Goal: Task Accomplishment & Management: Manage account settings

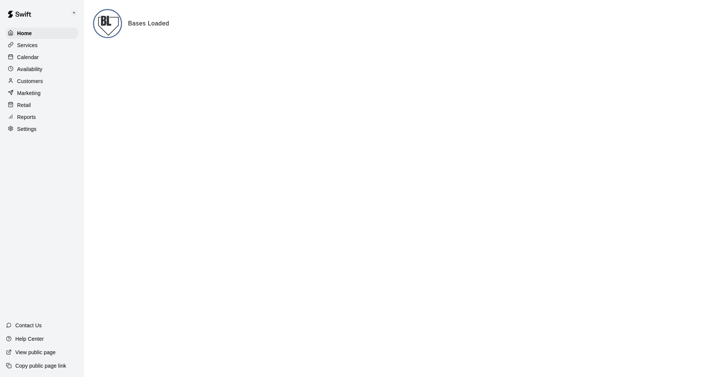
click at [24, 56] on p "Calendar" at bounding box center [28, 56] width 22 height 7
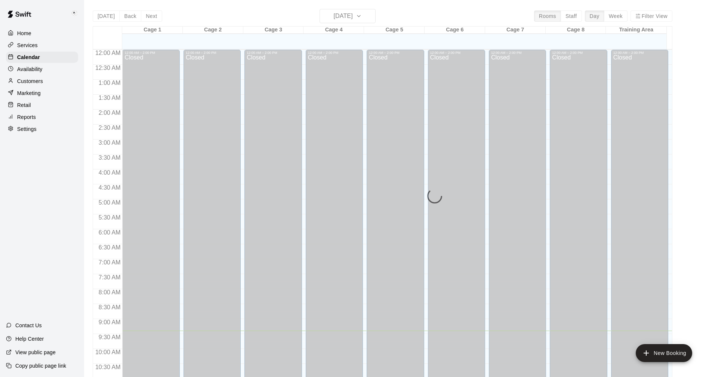
scroll to position [281, 0]
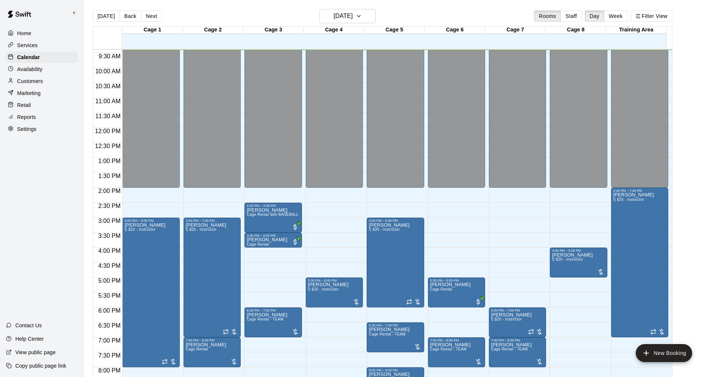
click at [21, 129] on p "Settings" at bounding box center [26, 128] width 19 height 7
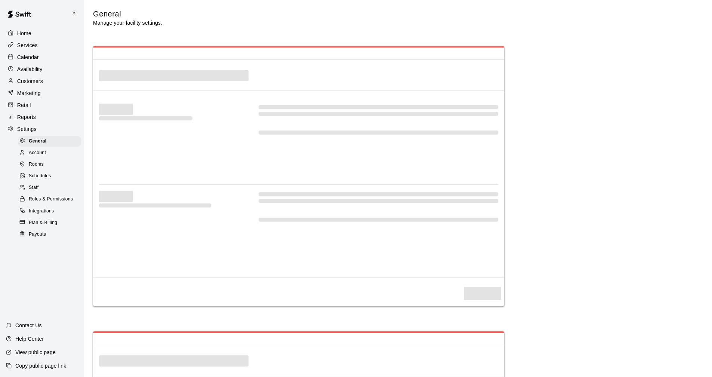
select select "**"
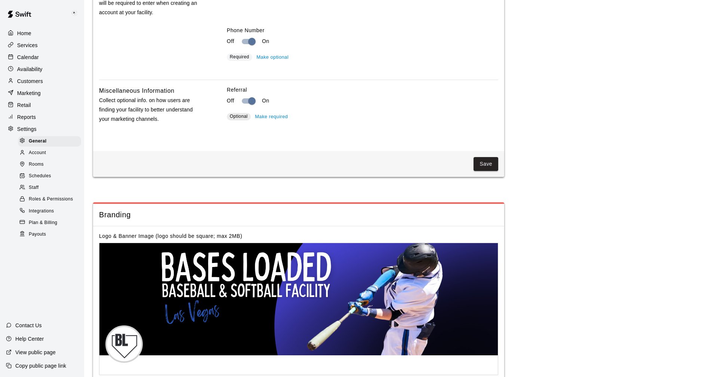
scroll to position [1300, 0]
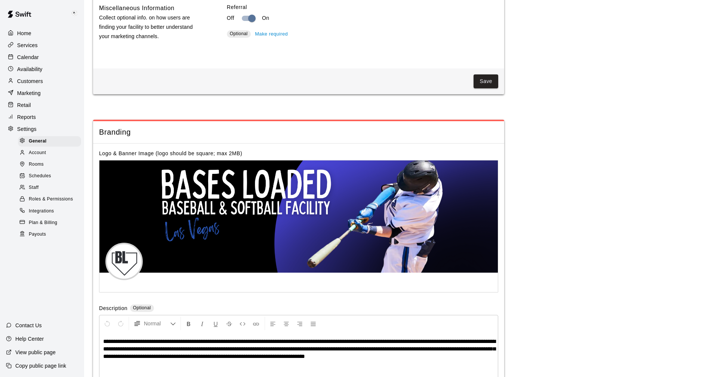
click at [25, 121] on p "Reports" at bounding box center [26, 116] width 19 height 7
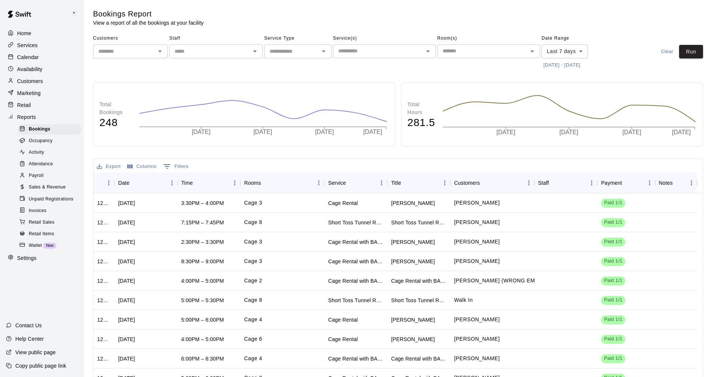
click at [40, 249] on span "Wallet" at bounding box center [35, 245] width 13 height 7
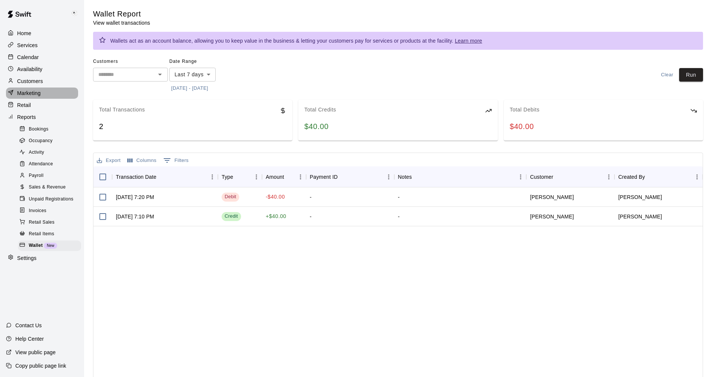
click at [32, 95] on p "Marketing" at bounding box center [29, 92] width 24 height 7
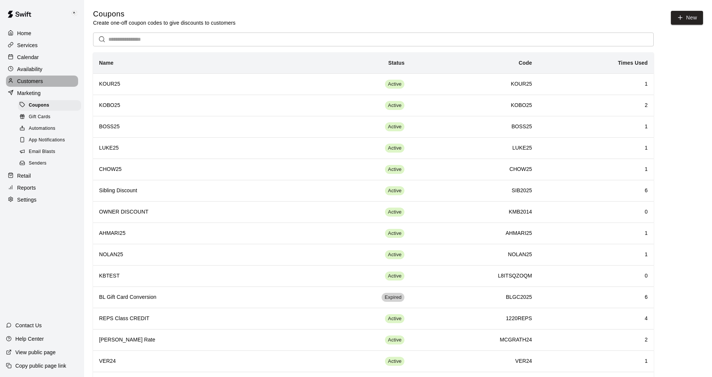
click at [31, 81] on p "Customers" at bounding box center [30, 80] width 26 height 7
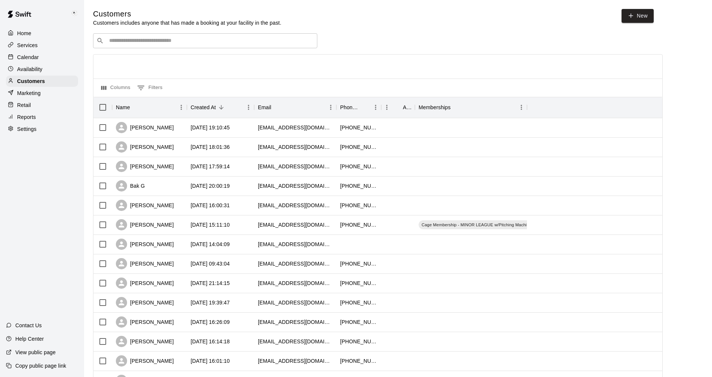
click at [201, 46] on div "​ ​" at bounding box center [205, 40] width 224 height 15
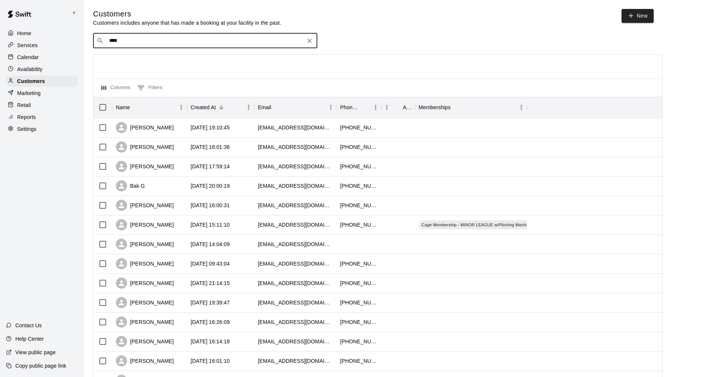
type input "*****"
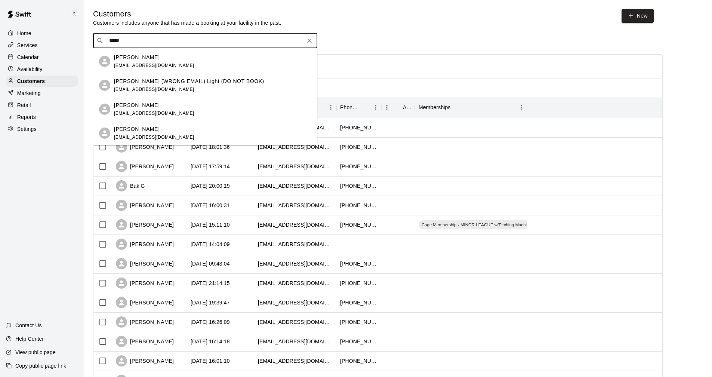
click at [160, 84] on p "[PERSON_NAME] (WRONG EMAIL) Light (DO NOT BOOK)" at bounding box center [189, 81] width 150 height 8
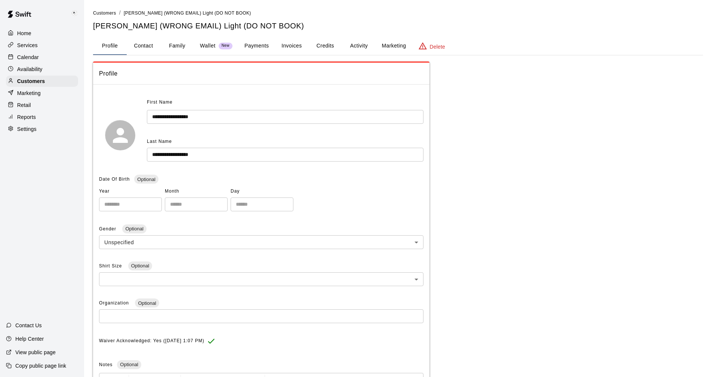
click at [436, 47] on p "Delete" at bounding box center [437, 46] width 15 height 7
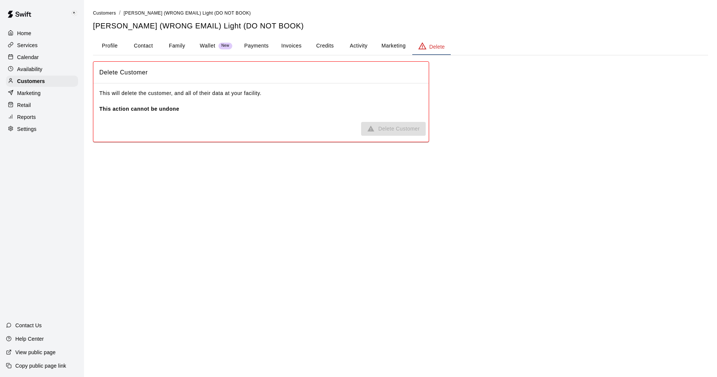
click at [111, 46] on button "Profile" at bounding box center [110, 46] width 34 height 18
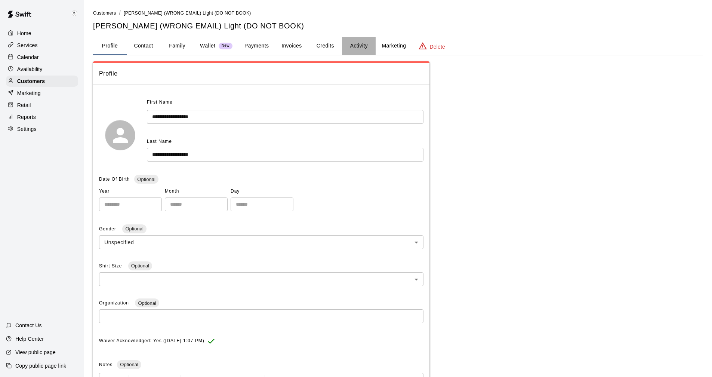
click at [350, 48] on button "Activity" at bounding box center [359, 46] width 34 height 18
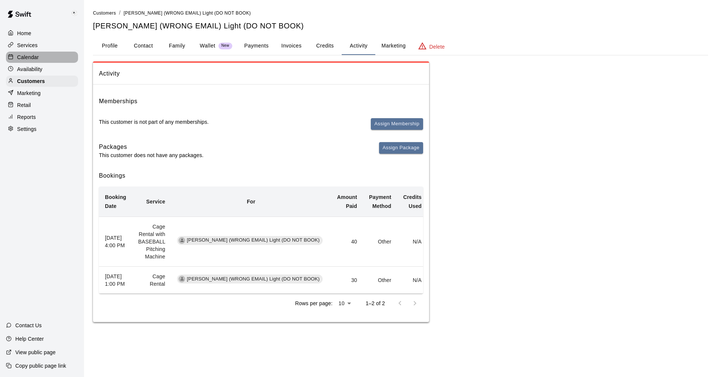
click at [32, 56] on p "Calendar" at bounding box center [28, 56] width 22 height 7
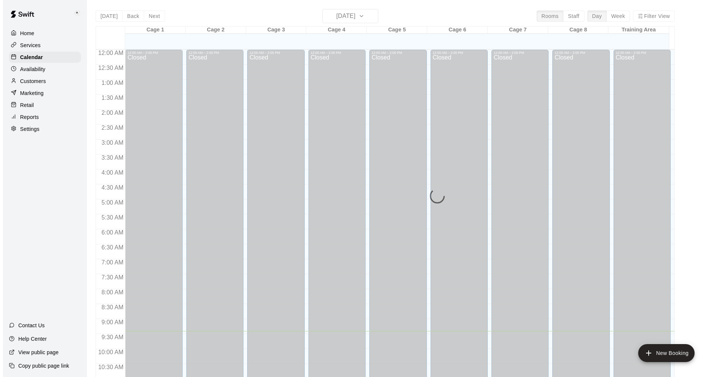
scroll to position [281, 0]
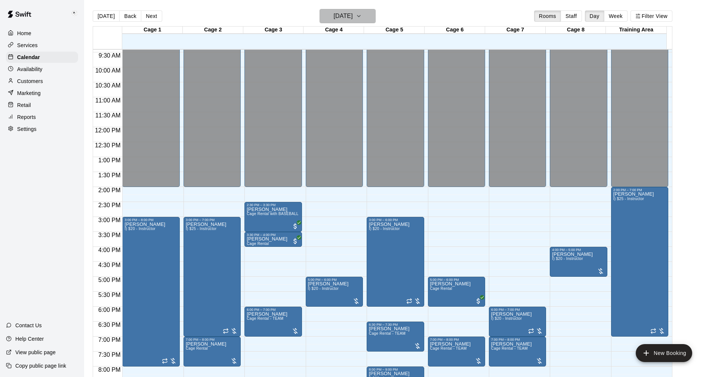
click at [362, 17] on icon "button" at bounding box center [359, 16] width 6 height 9
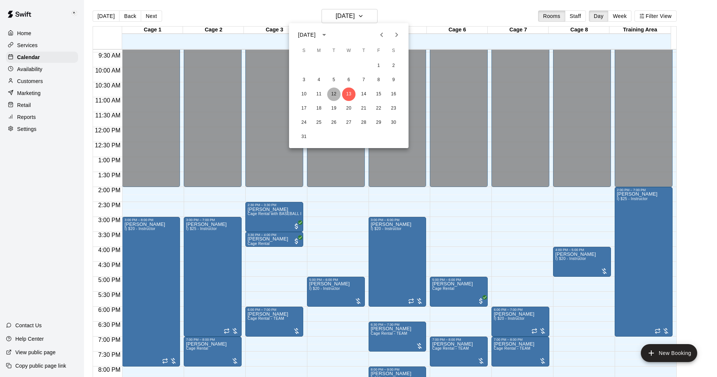
click at [334, 94] on button "12" at bounding box center [333, 93] width 13 height 13
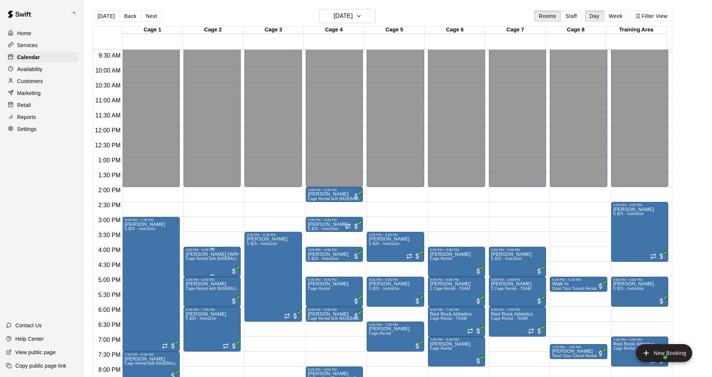
click at [205, 254] on p "[PERSON_NAME] (WRONG EMAIL) Light (DO NOT BOOK)" at bounding box center [212, 254] width 53 height 0
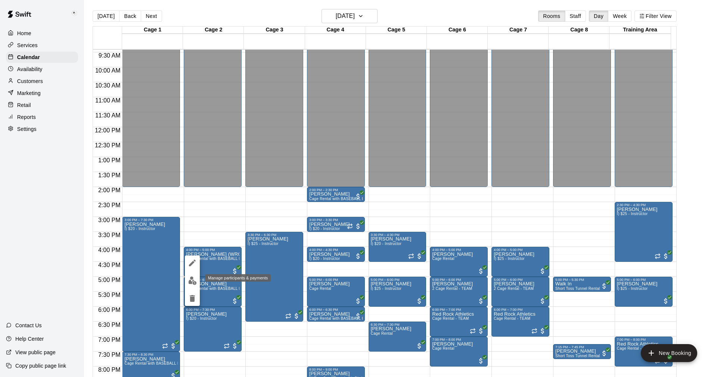
click at [191, 279] on img "edit" at bounding box center [192, 280] width 9 height 9
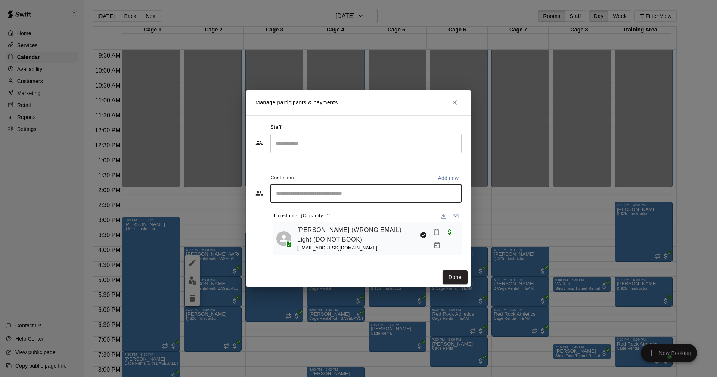
click at [330, 193] on input "Start typing to search customers..." at bounding box center [366, 192] width 185 height 7
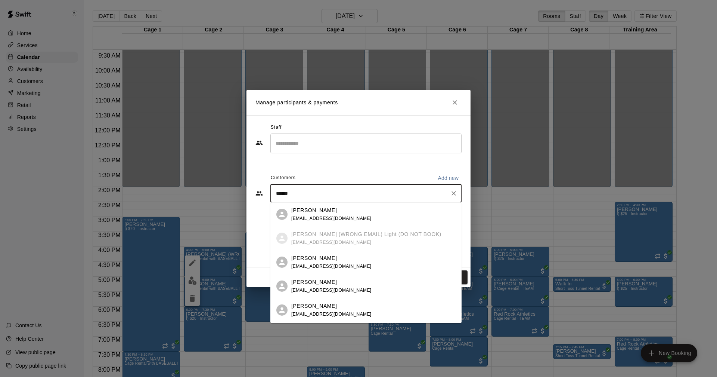
type input "*******"
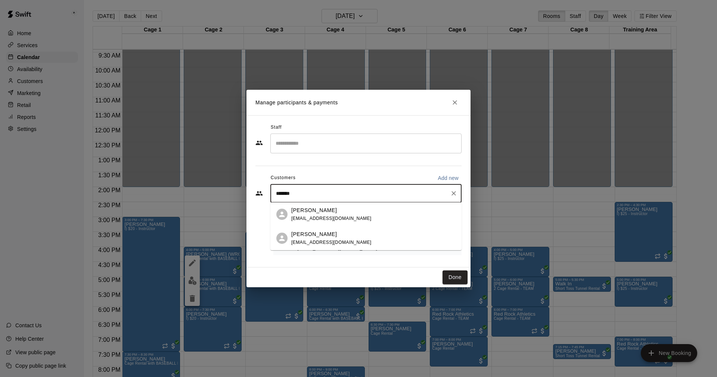
click at [314, 208] on p "[PERSON_NAME]" at bounding box center [314, 210] width 46 height 8
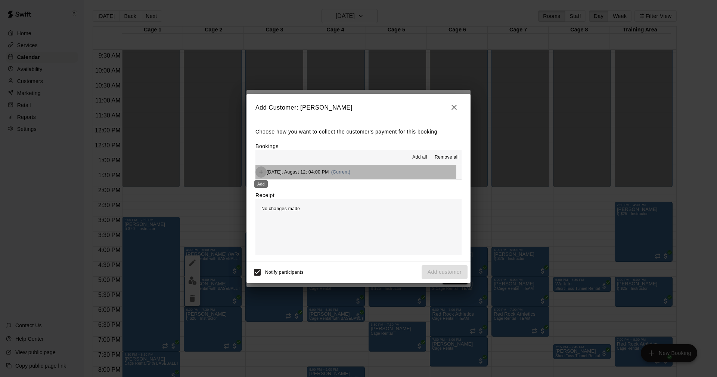
click at [261, 173] on icon "Add" at bounding box center [260, 171] width 7 height 7
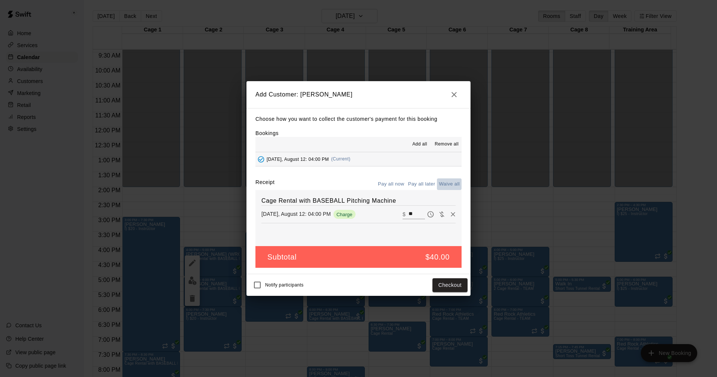
click at [449, 182] on button "Waive all" at bounding box center [449, 184] width 25 height 12
type input "*"
click at [446, 284] on button "Add customer" at bounding box center [445, 285] width 46 height 14
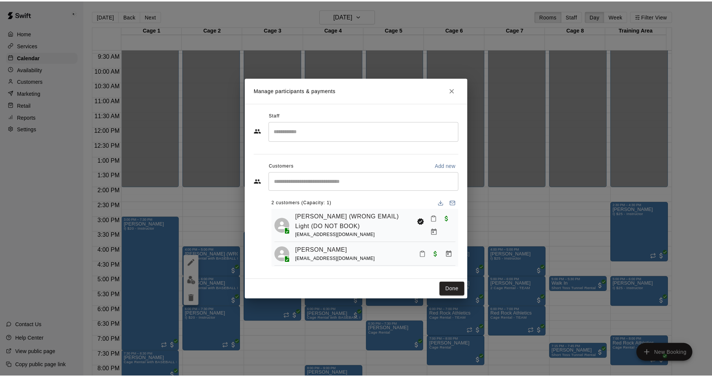
scroll to position [0, 0]
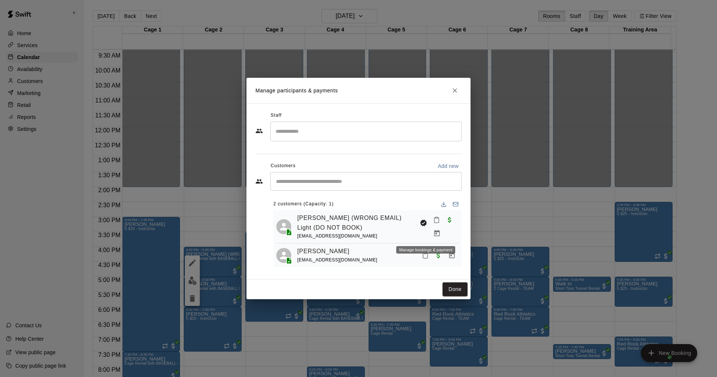
click at [433, 236] on icon "Manage bookings & payment" at bounding box center [436, 232] width 7 height 7
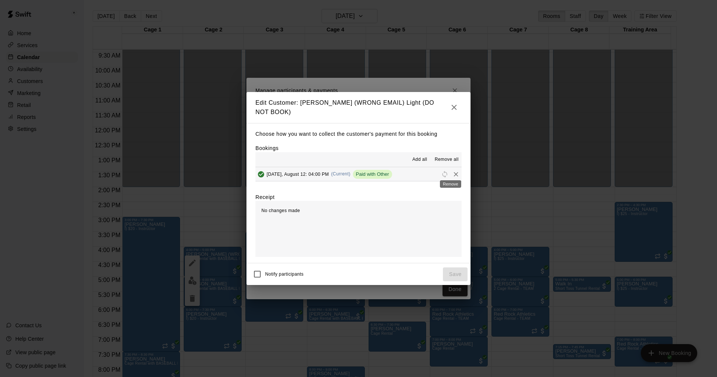
click at [454, 172] on icon "Remove" at bounding box center [456, 174] width 4 height 4
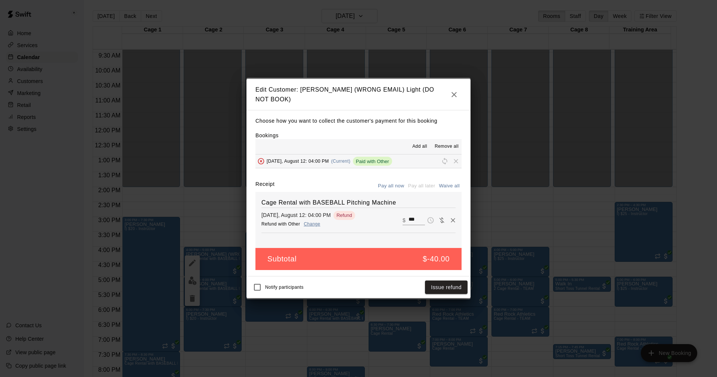
click at [454, 183] on button "Waive all" at bounding box center [449, 186] width 25 height 12
type input "*"
click at [455, 285] on button "Save" at bounding box center [455, 287] width 25 height 14
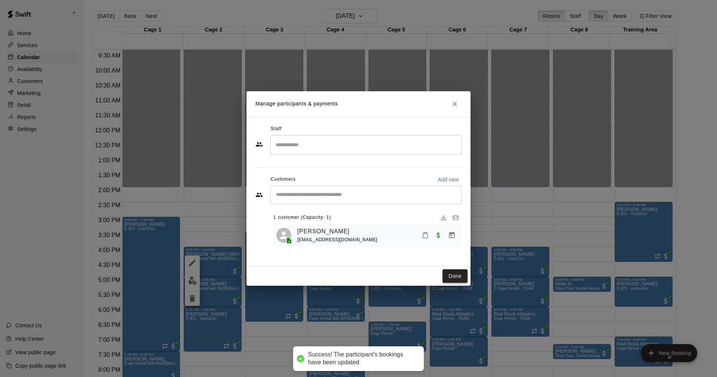
click at [455, 272] on button "Done" at bounding box center [455, 276] width 25 height 14
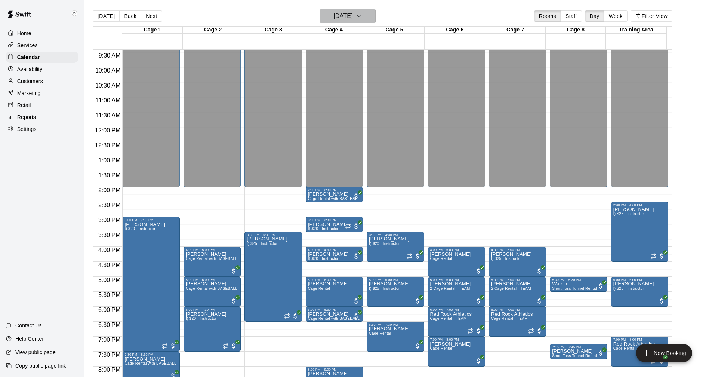
click at [375, 15] on button "[DATE]" at bounding box center [347, 16] width 56 height 14
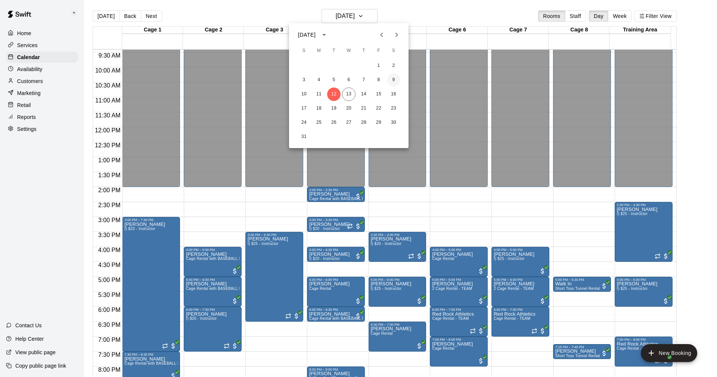
click at [391, 78] on button "9" at bounding box center [393, 79] width 13 height 13
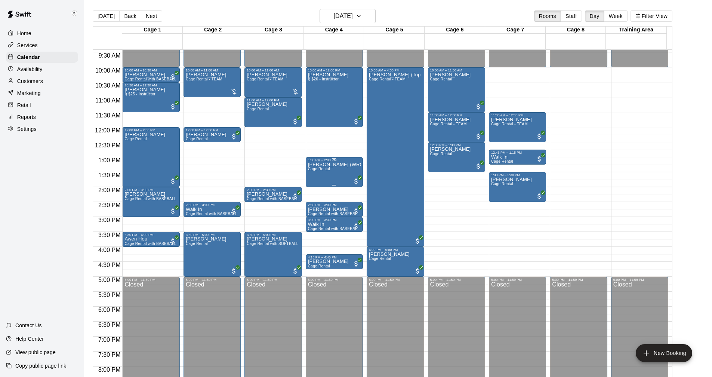
click at [326, 167] on div "[PERSON_NAME] (WRONG EMAIL) Light (DO NOT BOOK) Cage Rental" at bounding box center [334, 350] width 53 height 377
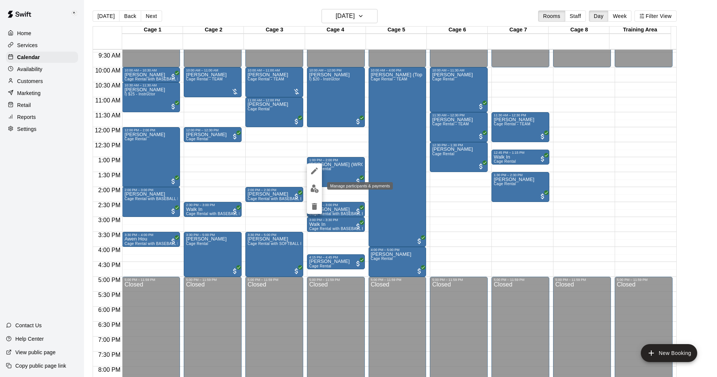
click at [316, 189] on img "edit" at bounding box center [314, 188] width 9 height 9
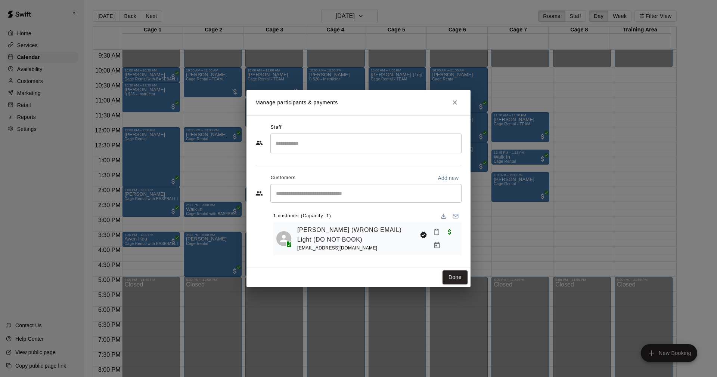
click at [326, 189] on input "Start typing to search customers..." at bounding box center [366, 192] width 185 height 7
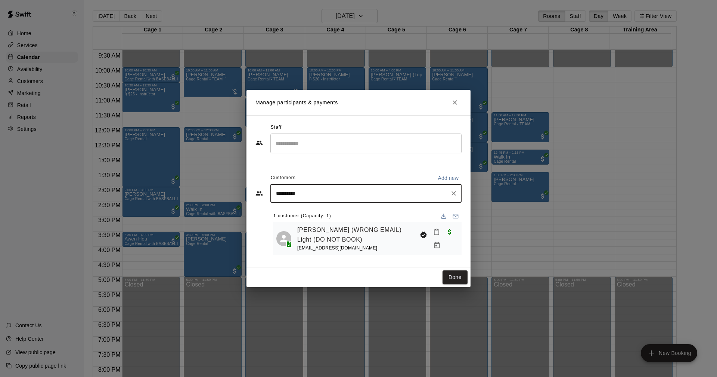
type input "**********"
click at [314, 214] on div "[PERSON_NAME] [EMAIL_ADDRESS][DOMAIN_NAME]" at bounding box center [331, 214] width 80 height 16
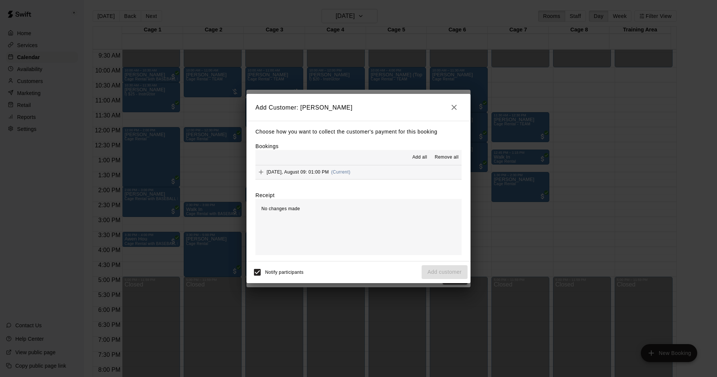
click at [262, 173] on icon "Add" at bounding box center [261, 172] width 4 height 4
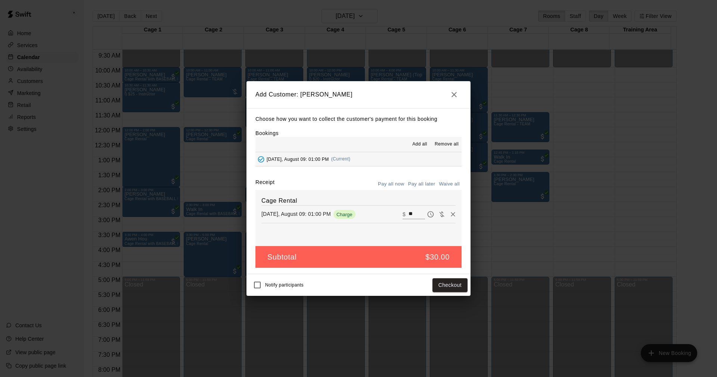
click at [444, 184] on button "Waive all" at bounding box center [449, 184] width 25 height 12
type input "*"
click at [447, 284] on button "Add customer" at bounding box center [445, 285] width 46 height 14
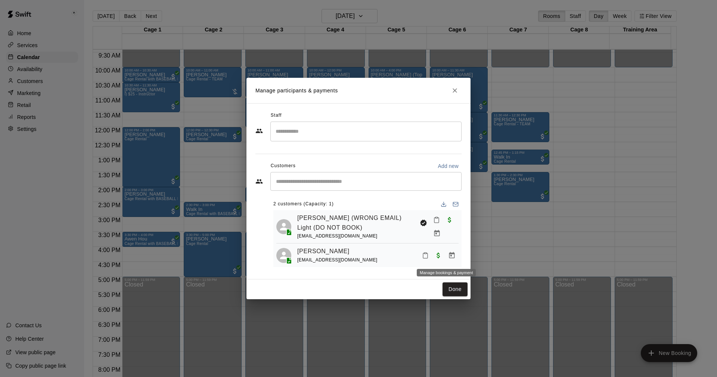
click at [448, 258] on icon "Manage bookings & payment" at bounding box center [451, 254] width 7 height 7
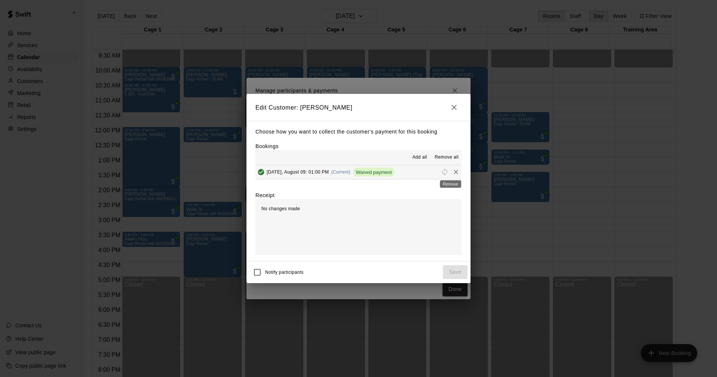
click at [454, 173] on icon "Remove" at bounding box center [456, 172] width 4 height 4
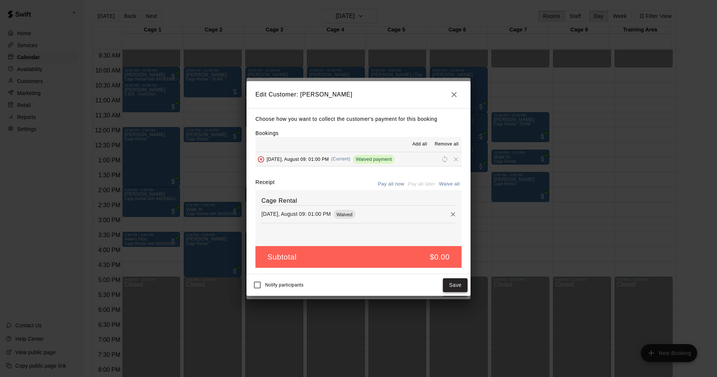
click at [458, 286] on button "Save" at bounding box center [455, 285] width 25 height 14
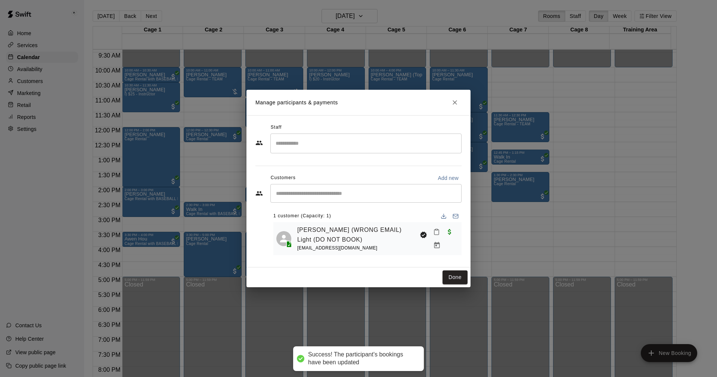
click at [338, 195] on input "Start typing to search customers..." at bounding box center [366, 192] width 185 height 7
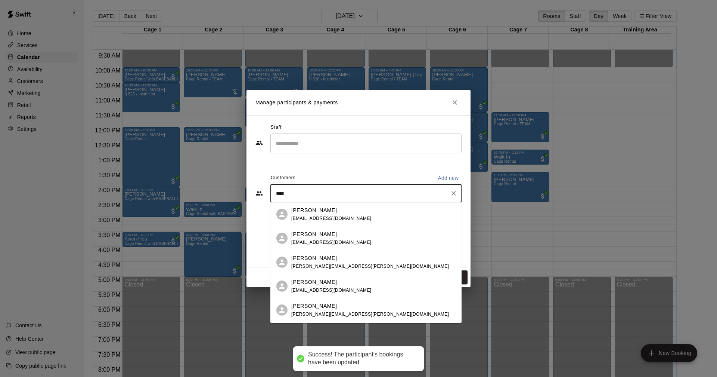
type input "*****"
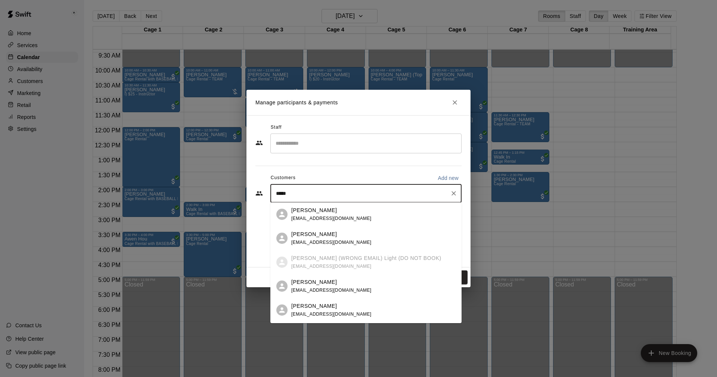
click at [318, 208] on p "[PERSON_NAME]" at bounding box center [314, 210] width 46 height 8
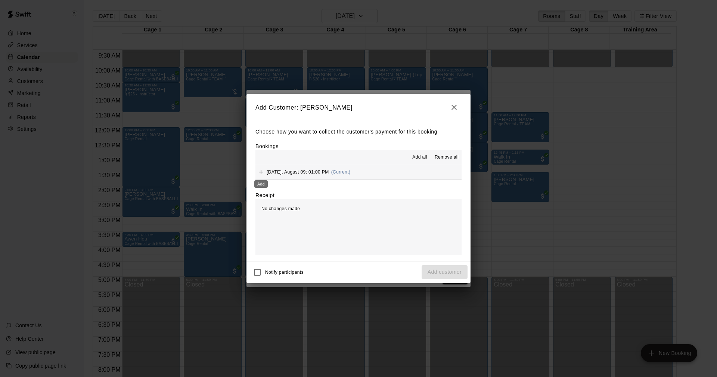
click at [261, 172] on icon "Add" at bounding box center [261, 172] width 4 height 4
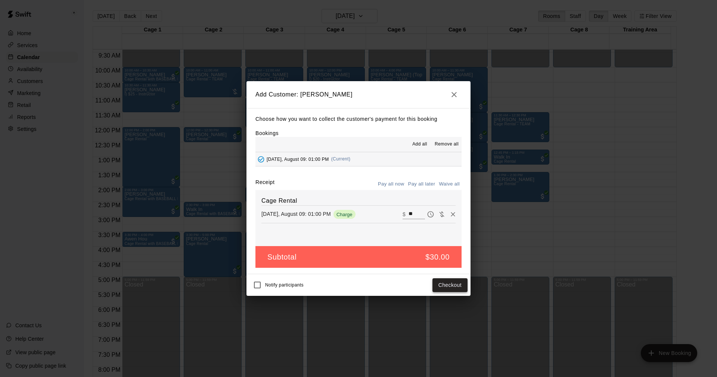
click at [449, 287] on button "Checkout" at bounding box center [450, 285] width 35 height 14
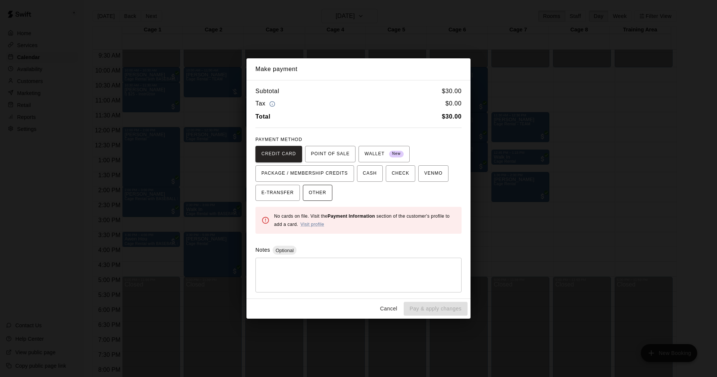
click at [313, 190] on span "OTHER" at bounding box center [318, 193] width 18 height 12
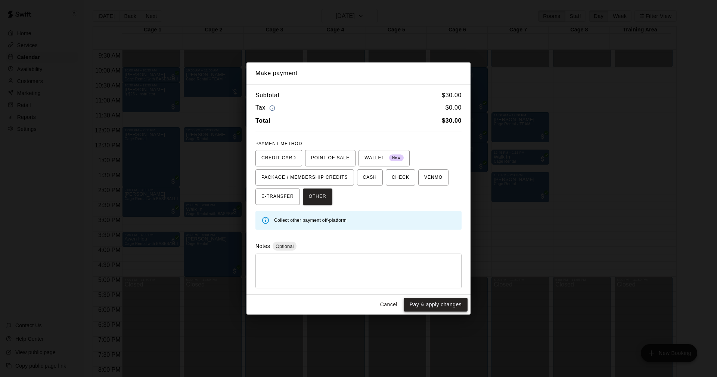
click at [428, 302] on button "Pay & apply changes" at bounding box center [436, 304] width 64 height 14
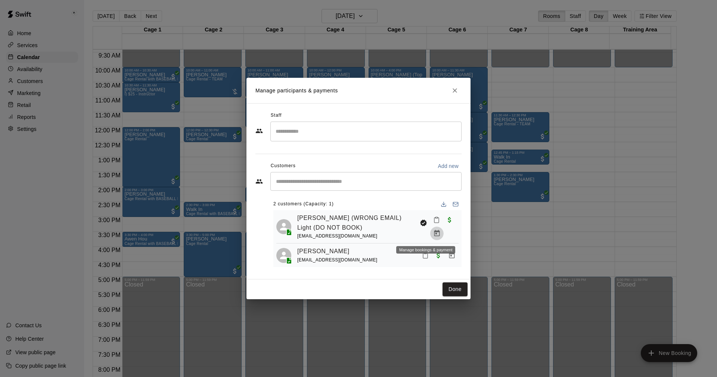
click at [433, 233] on icon "Manage bookings & payment" at bounding box center [436, 232] width 7 height 7
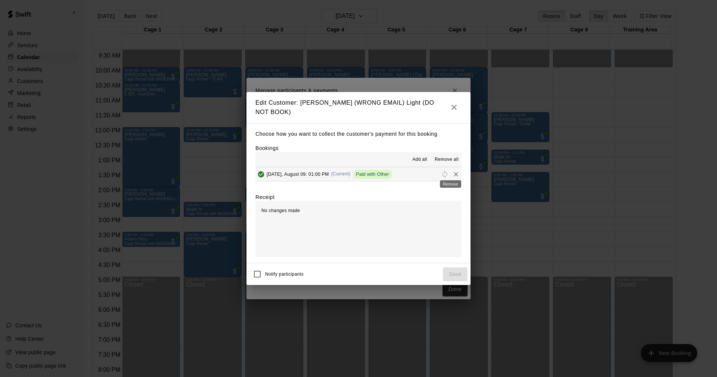
click at [452, 172] on icon "Remove" at bounding box center [455, 173] width 7 height 7
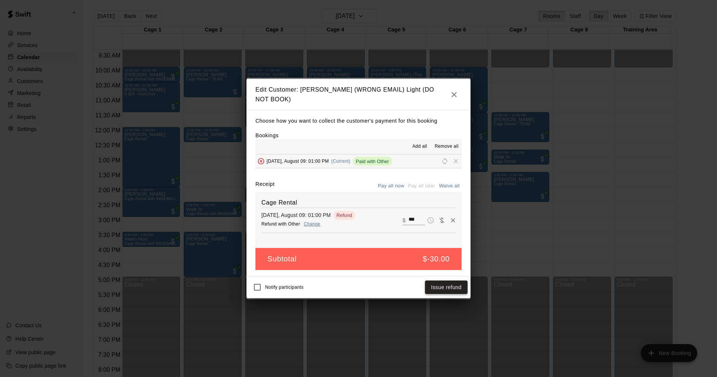
click at [447, 285] on button "Issue refund" at bounding box center [446, 287] width 43 height 14
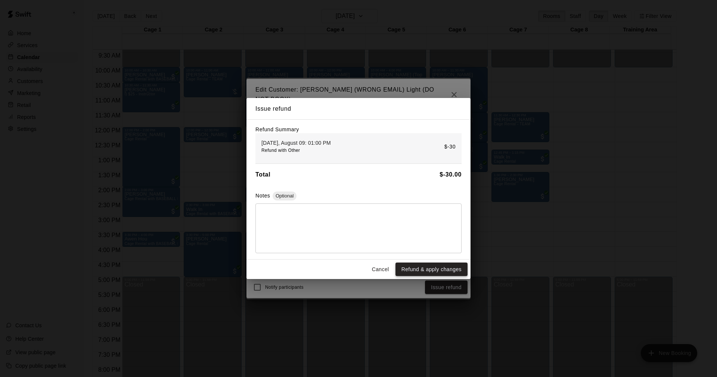
click at [434, 267] on button "Refund & apply changes" at bounding box center [432, 269] width 72 height 14
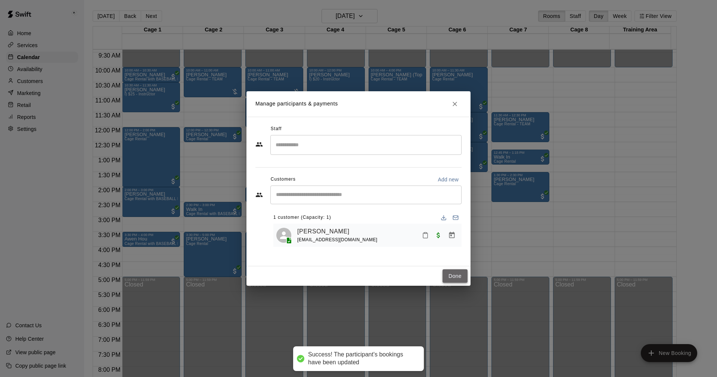
click at [455, 273] on button "Done" at bounding box center [455, 276] width 25 height 14
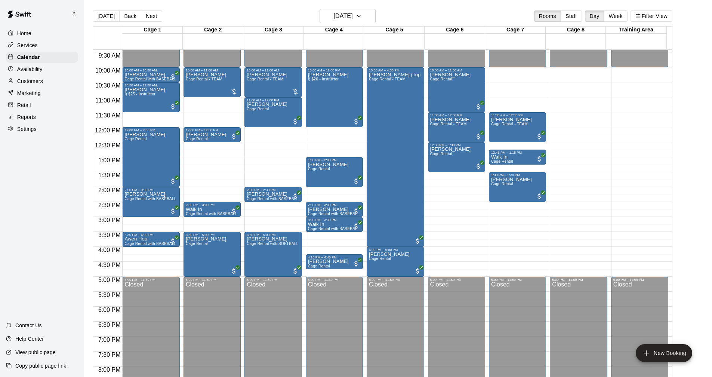
click at [30, 82] on p "Customers" at bounding box center [30, 80] width 26 height 7
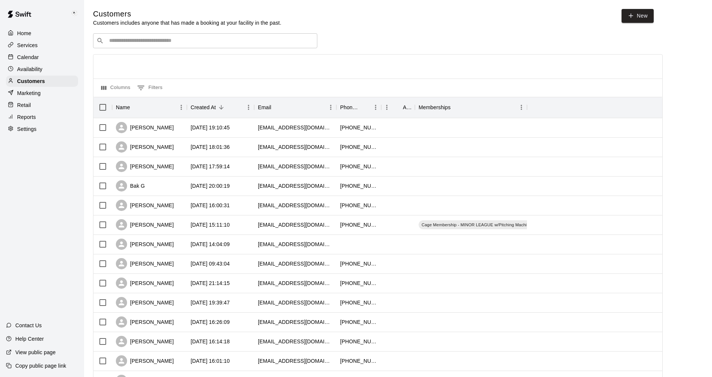
click at [165, 46] on div "​ ​" at bounding box center [205, 40] width 224 height 15
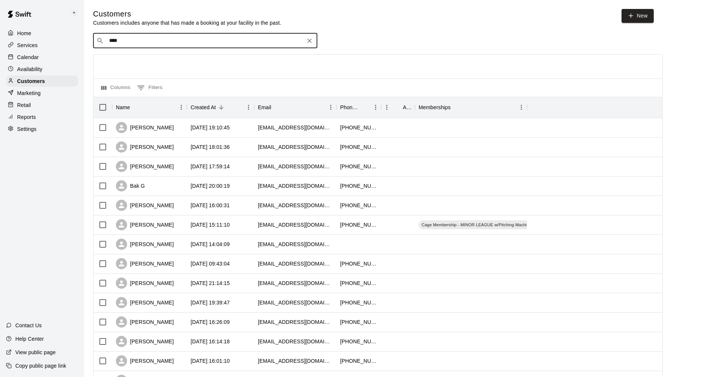
type input "*****"
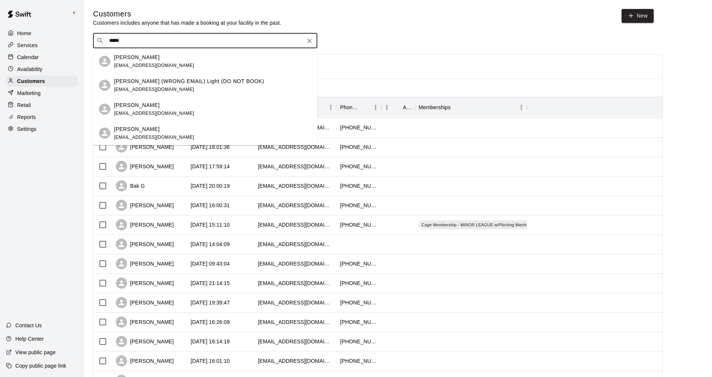
click at [156, 80] on p "[PERSON_NAME] (WRONG EMAIL) Light (DO NOT BOOK)" at bounding box center [189, 81] width 150 height 8
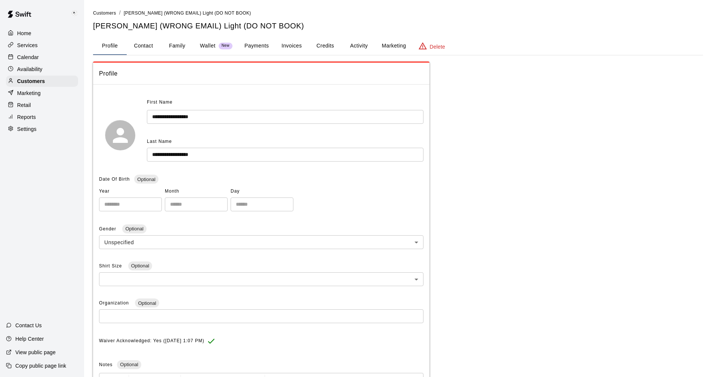
click at [357, 47] on button "Activity" at bounding box center [359, 46] width 34 height 18
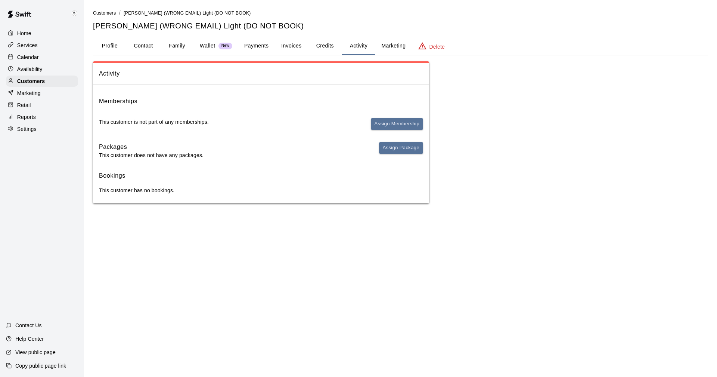
click at [439, 45] on p "Delete" at bounding box center [437, 46] width 15 height 7
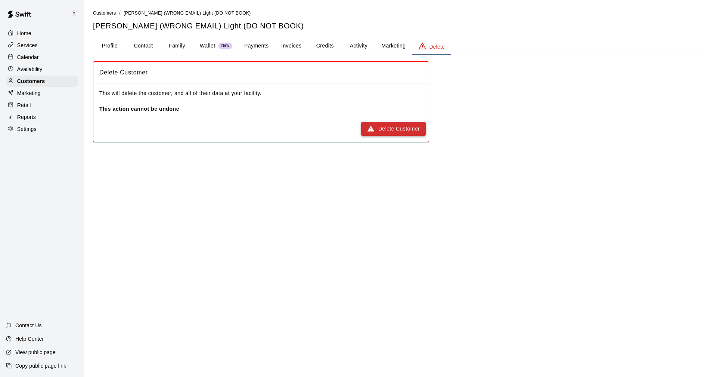
click at [397, 131] on button "Delete Customer" at bounding box center [393, 129] width 65 height 14
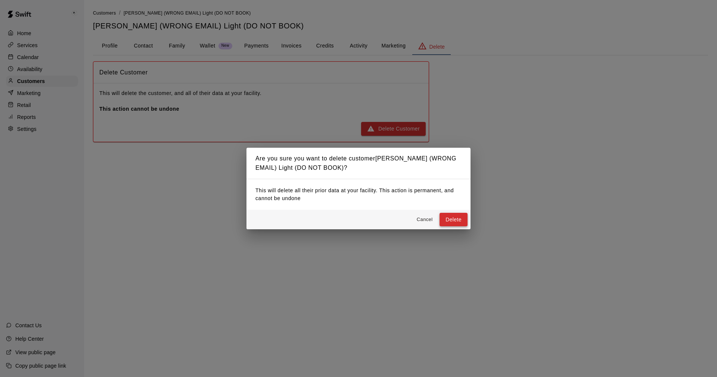
click at [458, 219] on button "Delete" at bounding box center [454, 220] width 28 height 14
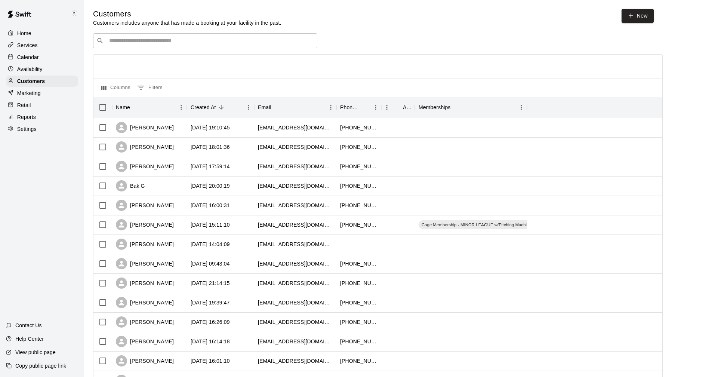
click at [29, 44] on p "Services" at bounding box center [27, 44] width 21 height 7
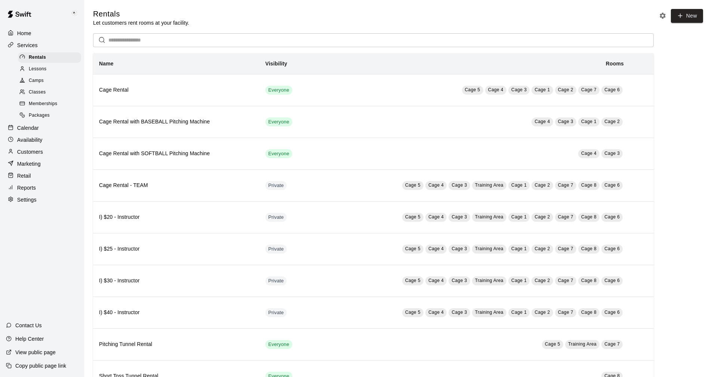
click at [41, 105] on span "Memberships" at bounding box center [43, 103] width 28 height 7
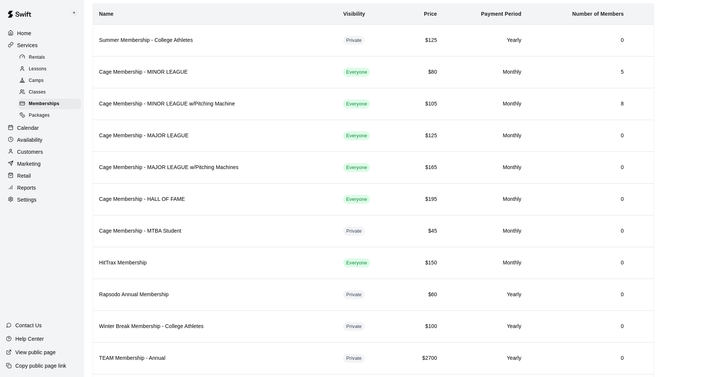
scroll to position [15, 0]
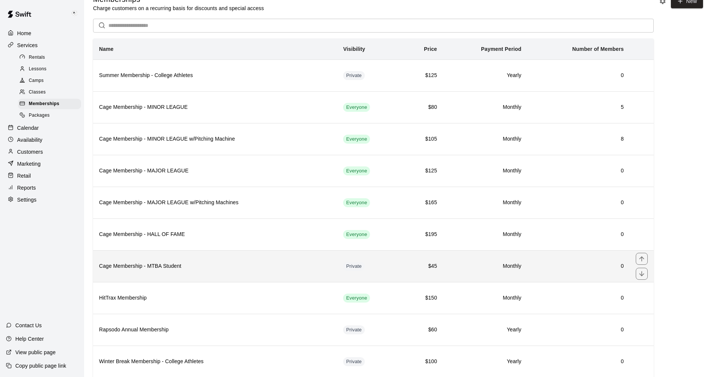
click at [162, 265] on h6 "Cage Membership - MTBA Student" at bounding box center [215, 266] width 232 height 8
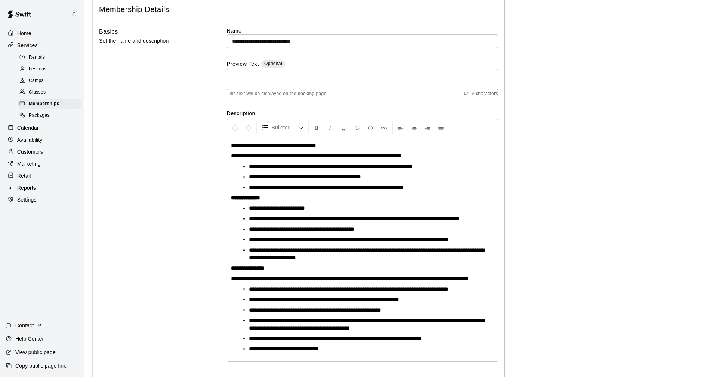
scroll to position [54, 0]
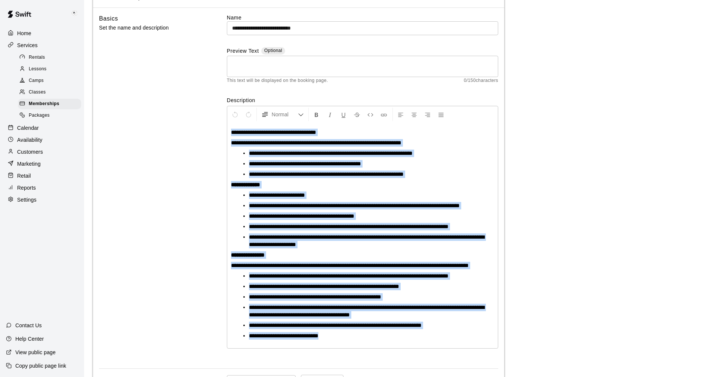
drag, startPoint x: 231, startPoint y: 132, endPoint x: 339, endPoint y: 333, distance: 228.6
click at [339, 333] on div "**********" at bounding box center [362, 235] width 270 height 225
copy div "**********"
click at [586, 124] on main "**********" at bounding box center [398, 313] width 610 height 716
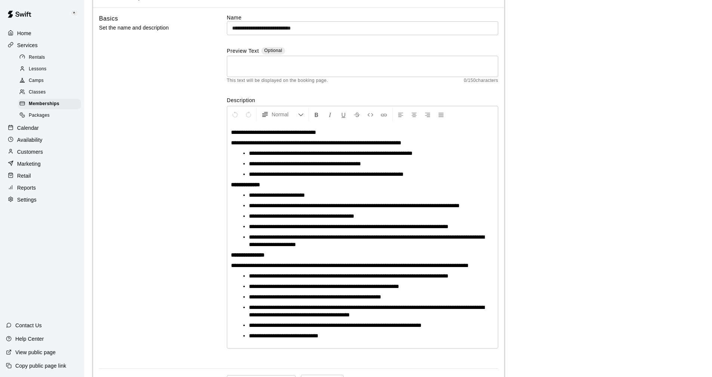
scroll to position [0, 0]
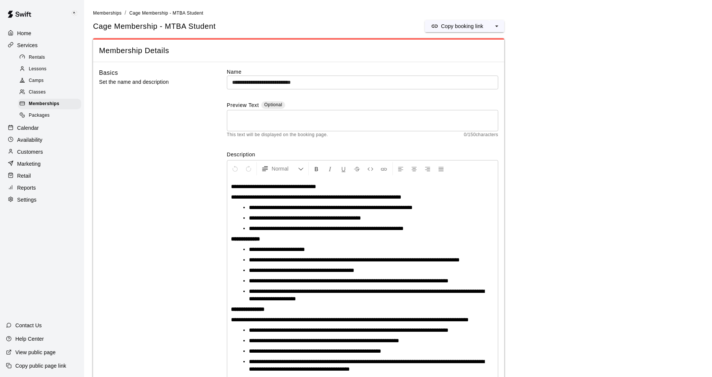
click at [25, 130] on p "Calendar" at bounding box center [28, 127] width 22 height 7
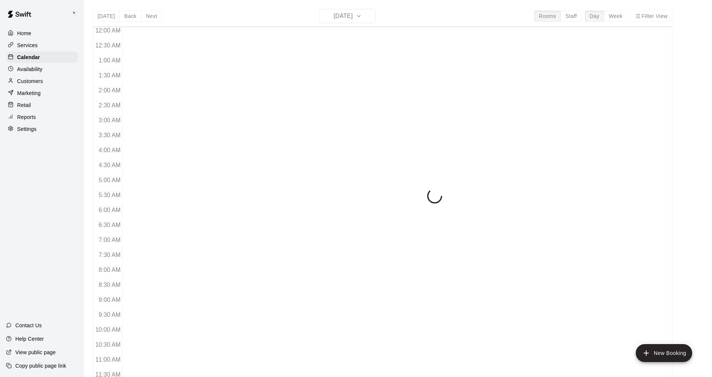
scroll to position [287, 0]
